Goal: Find specific page/section: Find specific page/section

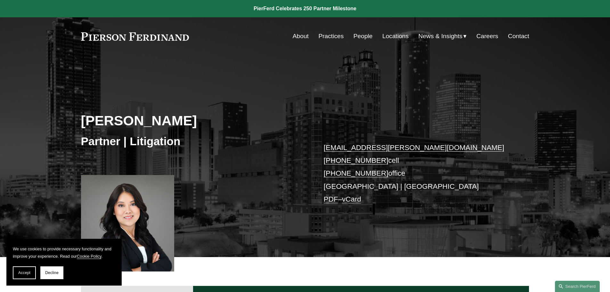
click at [358, 33] on link "People" at bounding box center [362, 36] width 19 height 12
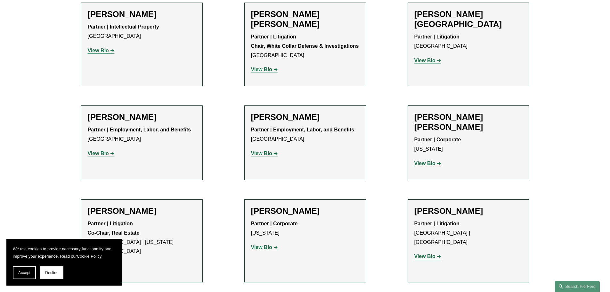
scroll to position [3795, 0]
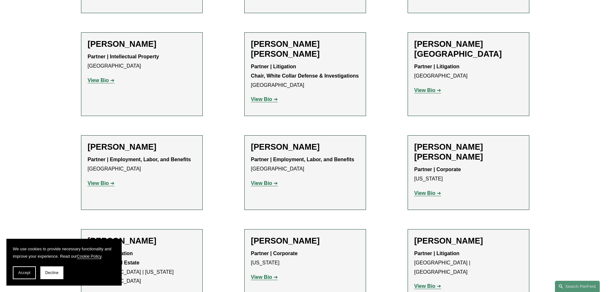
click at [426, 283] on strong "View Bio" at bounding box center [424, 285] width 21 height 5
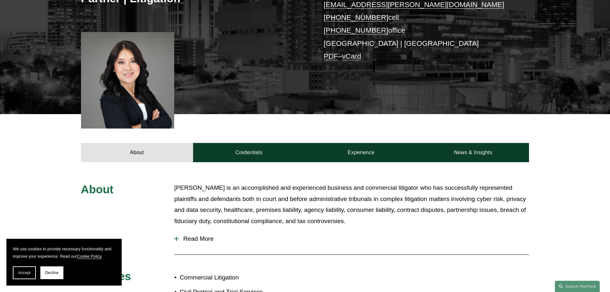
scroll to position [134, 0]
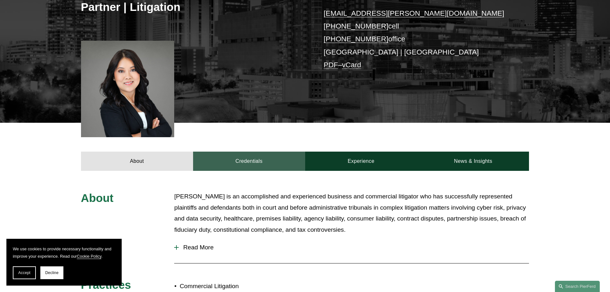
click at [252, 160] on link "Credentials" at bounding box center [249, 160] width 112 height 19
